Goal: Transaction & Acquisition: Book appointment/travel/reservation

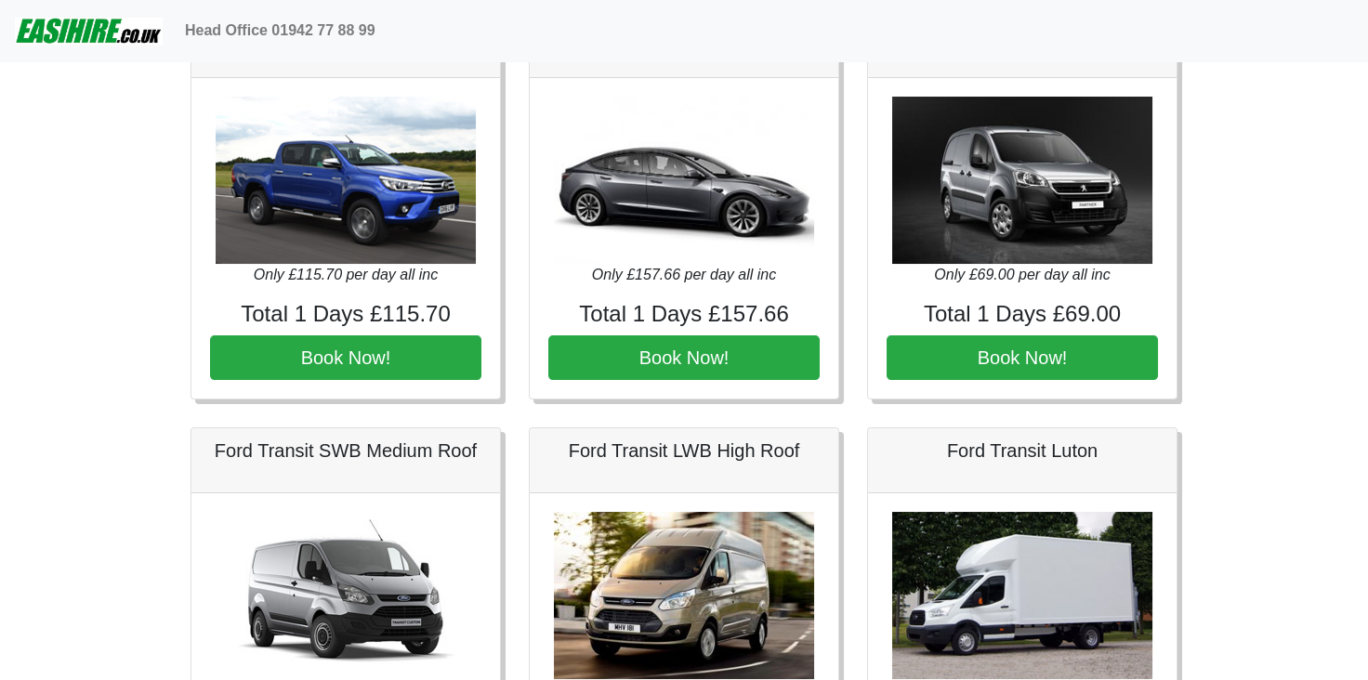
scroll to position [744, 0]
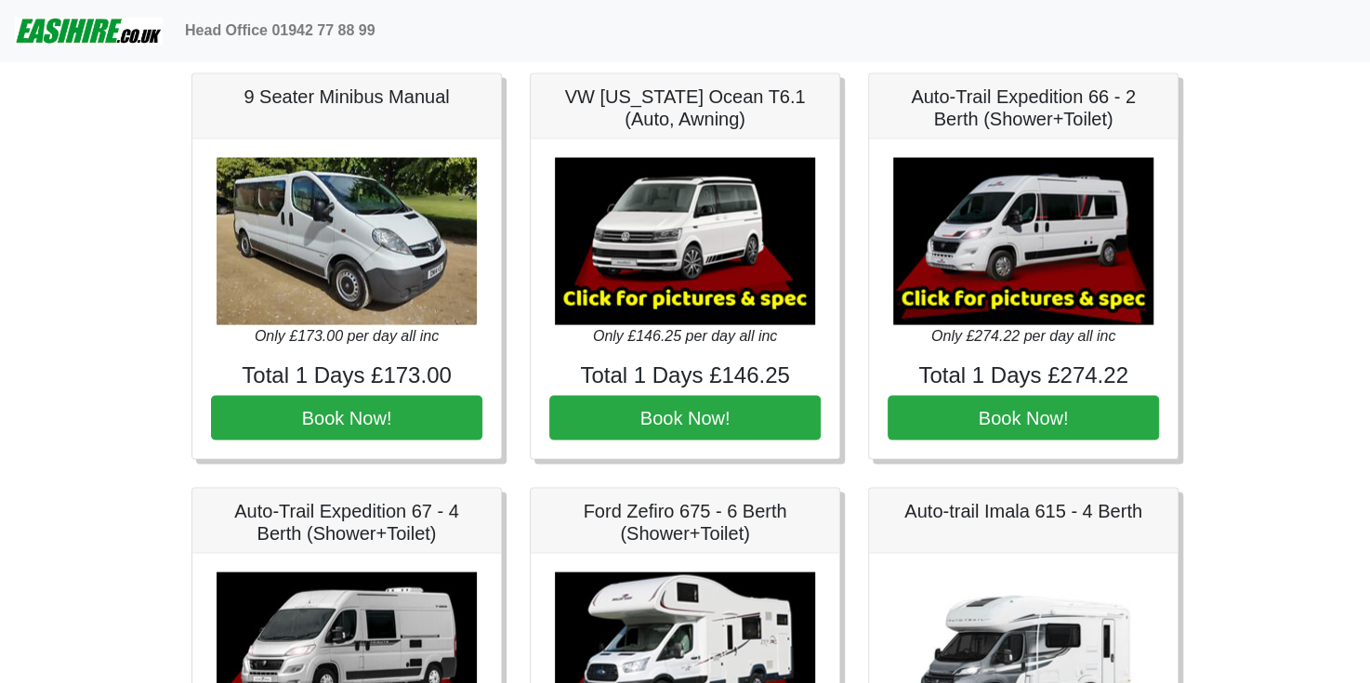
scroll to position [2138, 0]
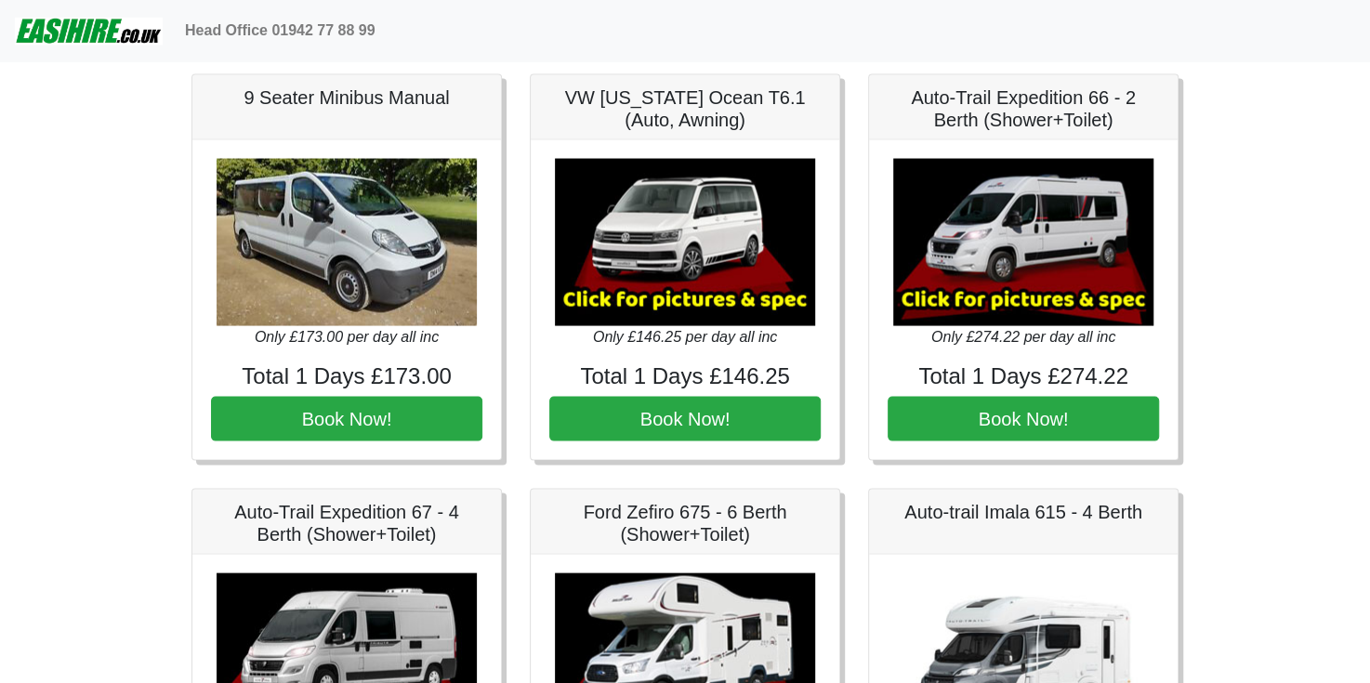
click at [773, 18] on div "Head Office 01942 77 88 99" at bounding box center [767, 30] width 1178 height 37
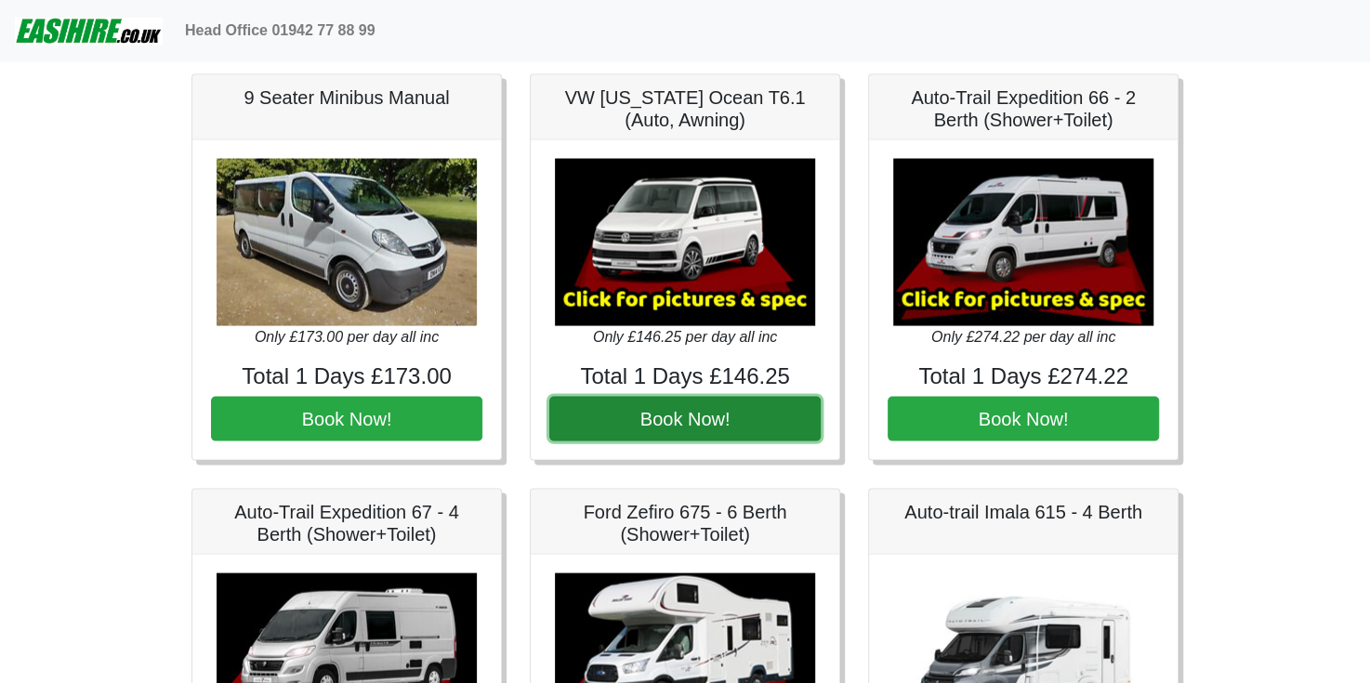
click at [718, 408] on button "Book Now!" at bounding box center [684, 418] width 271 height 45
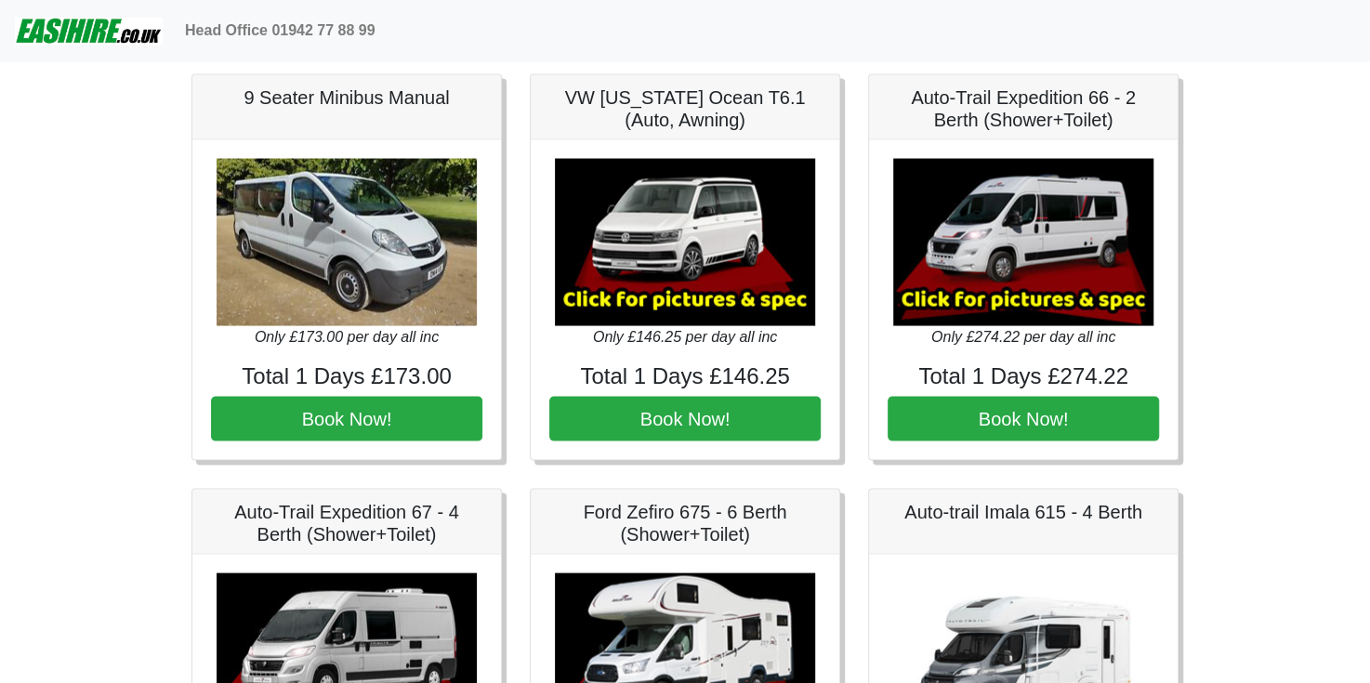
click at [802, 57] on nav "Head Office 01942 77 88 99" at bounding box center [685, 30] width 1370 height 61
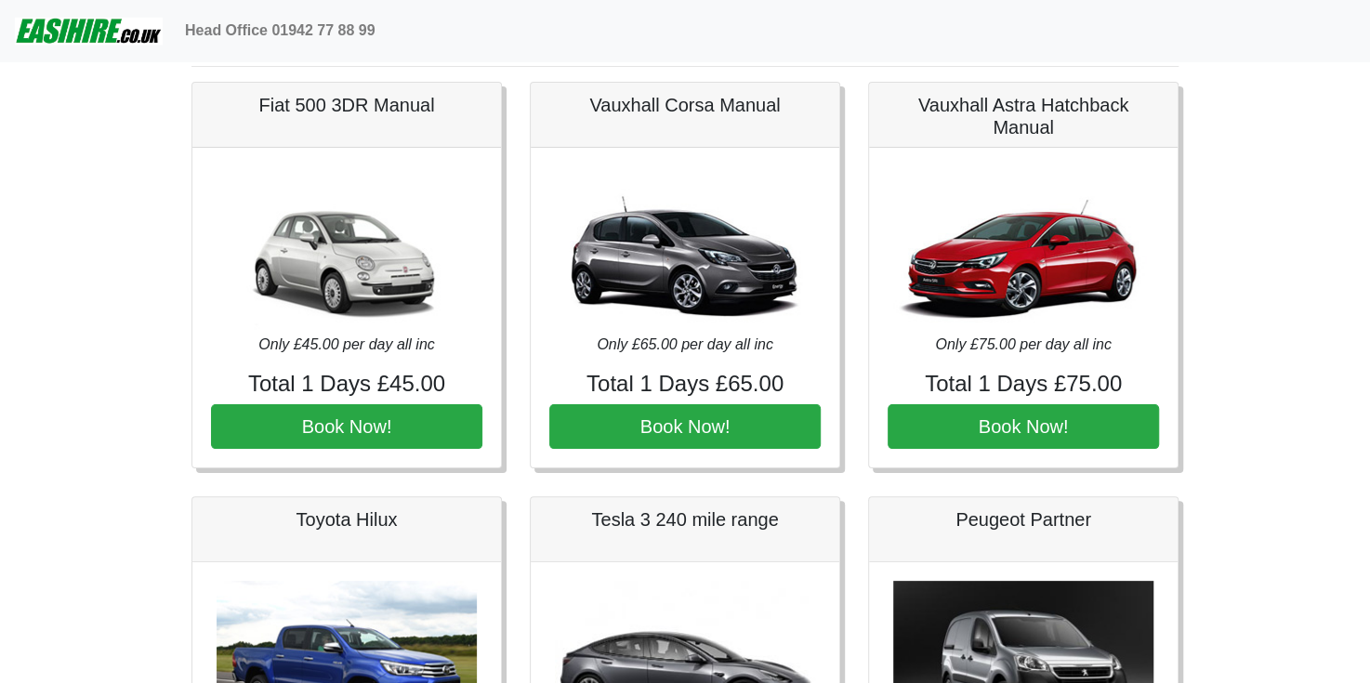
scroll to position [0, 0]
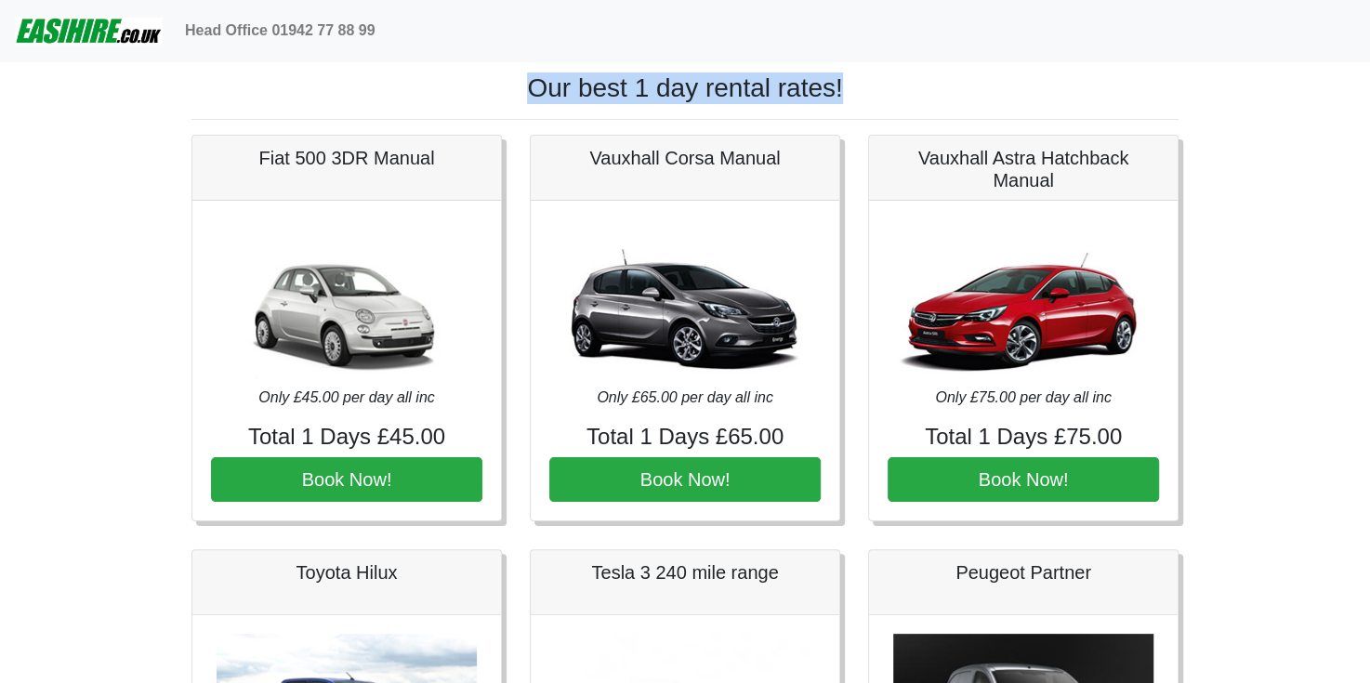
drag, startPoint x: 853, startPoint y: 83, endPoint x: 503, endPoint y: 89, distance: 350.5
click at [503, 89] on h1 "Our best 1 day rental rates!" at bounding box center [684, 89] width 987 height 32
click at [505, 81] on h1 "Our best 1 day rental rates!" at bounding box center [684, 89] width 987 height 32
drag, startPoint x: 511, startPoint y: 82, endPoint x: 876, endPoint y: 99, distance: 364.8
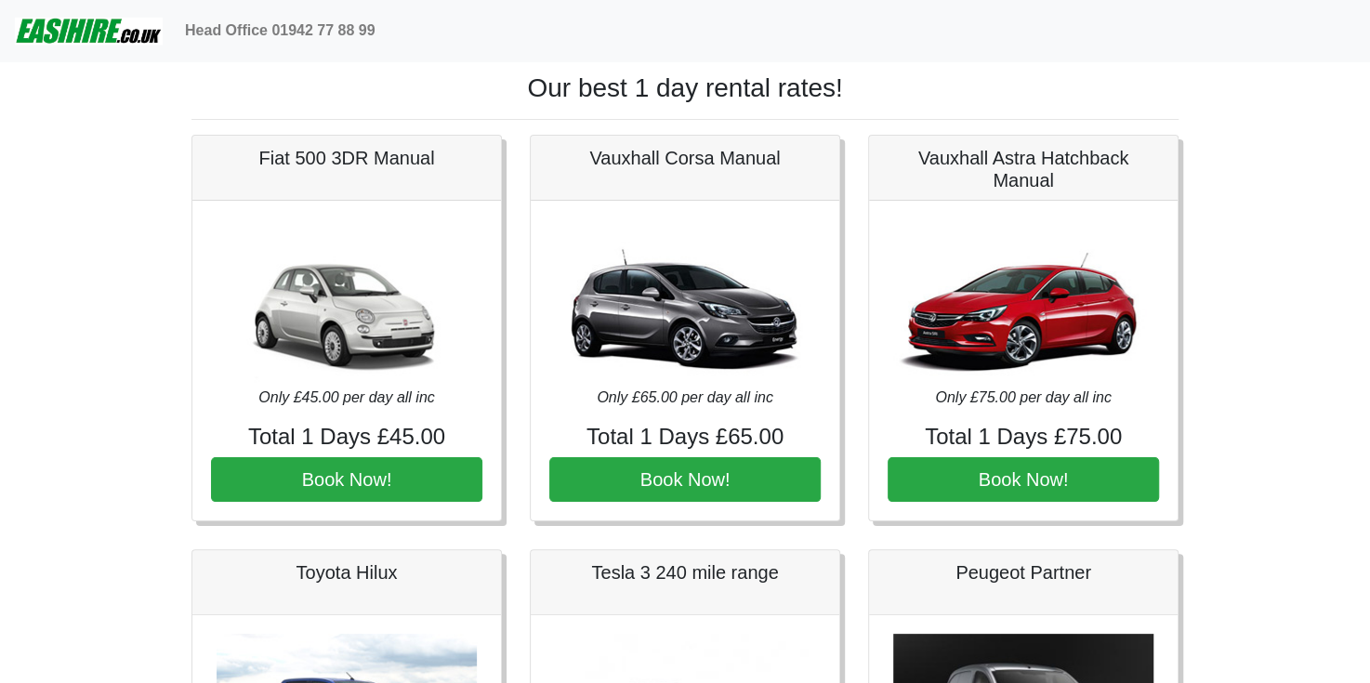
click at [889, 87] on h1 "Our best 1 day rental rates!" at bounding box center [684, 89] width 987 height 32
drag, startPoint x: 889, startPoint y: 87, endPoint x: 481, endPoint y: 71, distance: 408.4
